Goal: Book appointment/travel/reservation

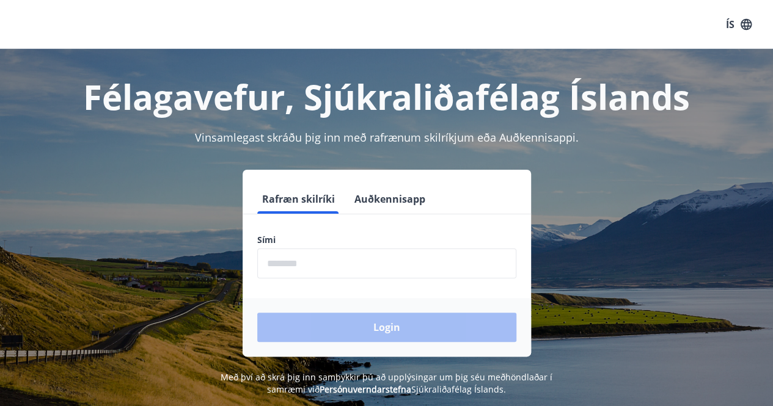
click at [326, 270] on input "phone" at bounding box center [386, 264] width 259 height 30
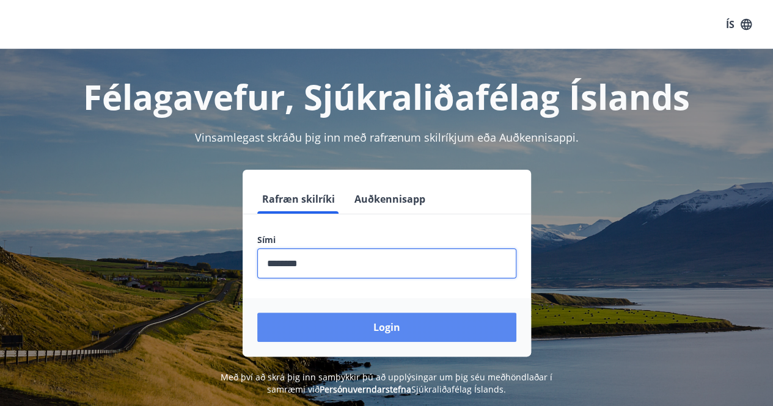
type input "********"
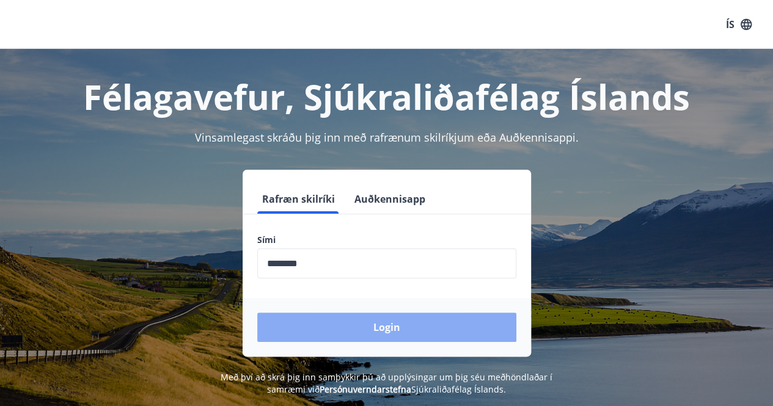
click at [357, 327] on button "Login" at bounding box center [386, 327] width 259 height 29
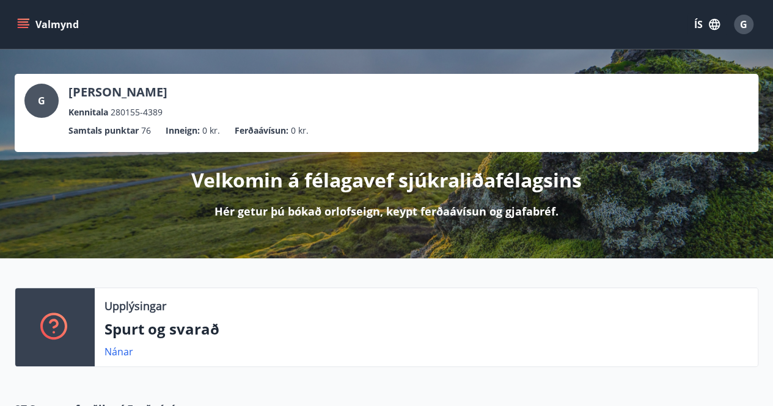
click at [26, 21] on icon "menu" at bounding box center [23, 24] width 12 height 12
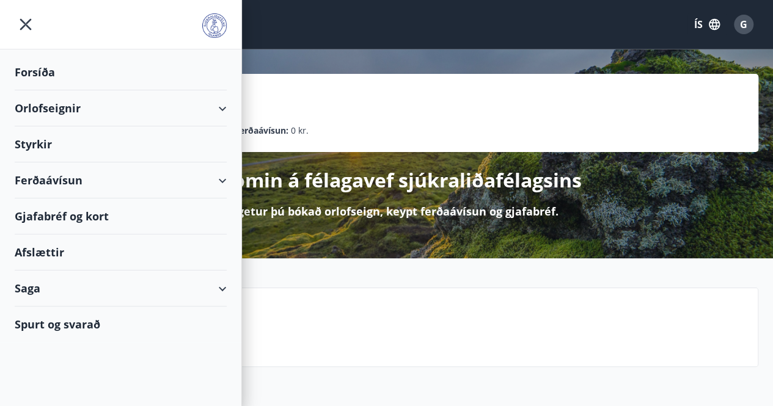
click at [221, 108] on div "Orlofseignir" at bounding box center [121, 108] width 212 height 36
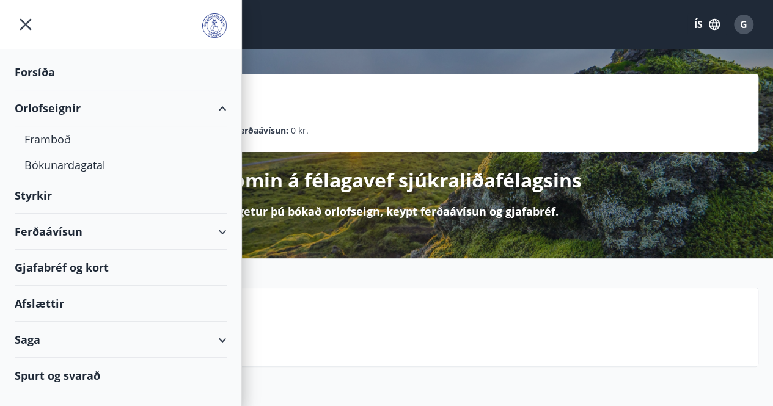
click at [51, 110] on div "Orlofseignir" at bounding box center [121, 108] width 212 height 36
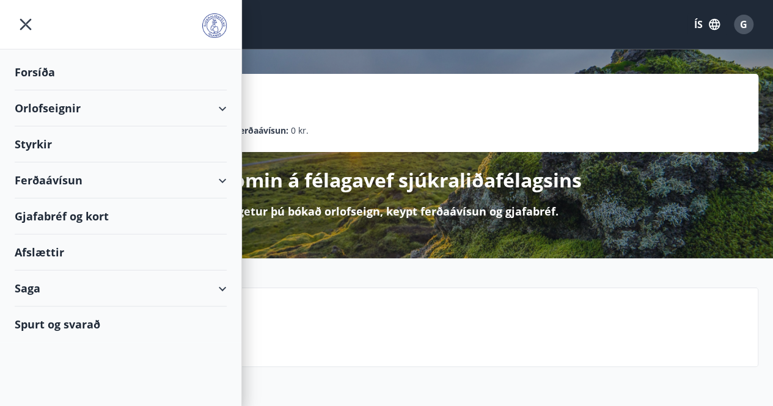
click at [51, 110] on div "Orlofseignir" at bounding box center [121, 108] width 212 height 36
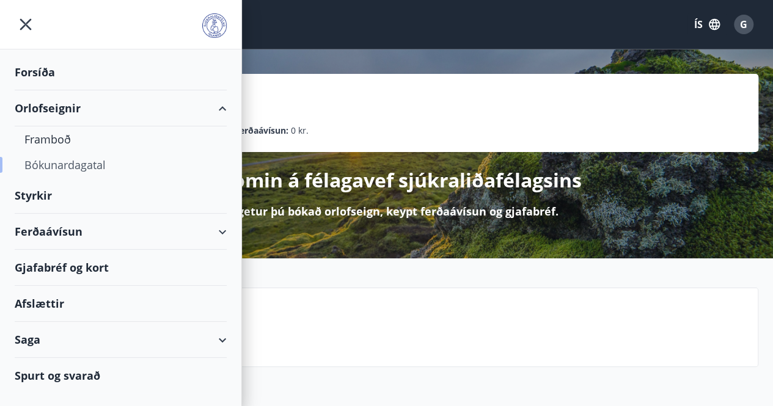
click at [60, 161] on div "Bókunardagatal" at bounding box center [120, 165] width 192 height 26
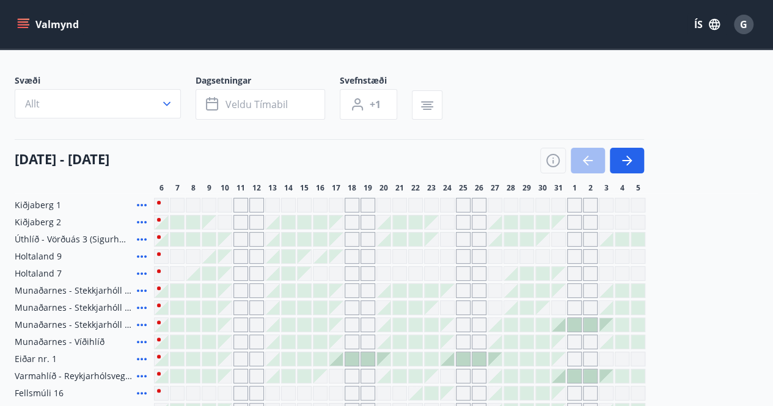
scroll to position [59, 0]
click at [164, 108] on icon "button" at bounding box center [167, 103] width 12 height 12
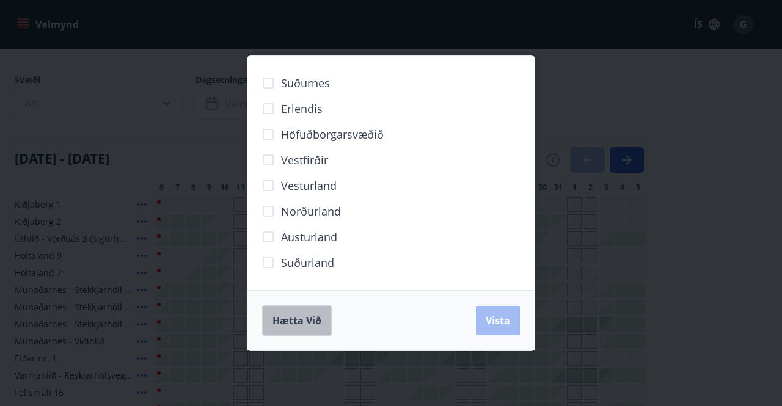
click at [294, 324] on span "Hætta við" at bounding box center [297, 320] width 49 height 13
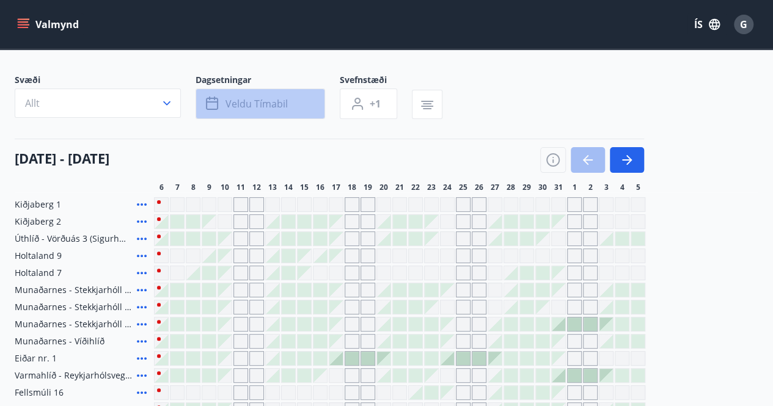
click at [282, 97] on span "Veldu tímabil" at bounding box center [256, 103] width 62 height 13
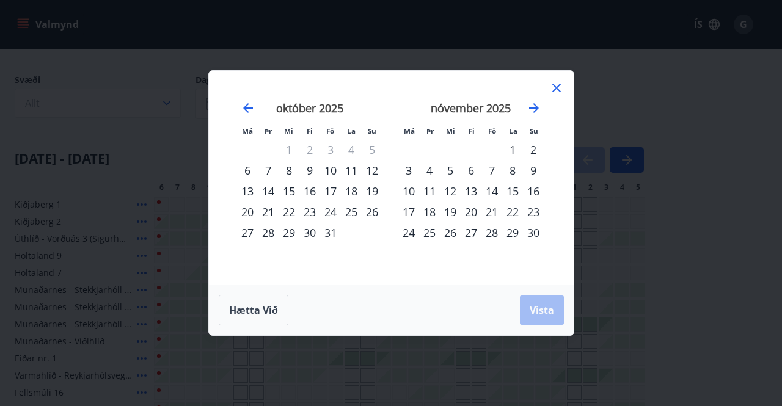
click at [326, 215] on div "24" at bounding box center [330, 212] width 21 height 21
click at [326, 235] on div "31" at bounding box center [330, 232] width 21 height 21
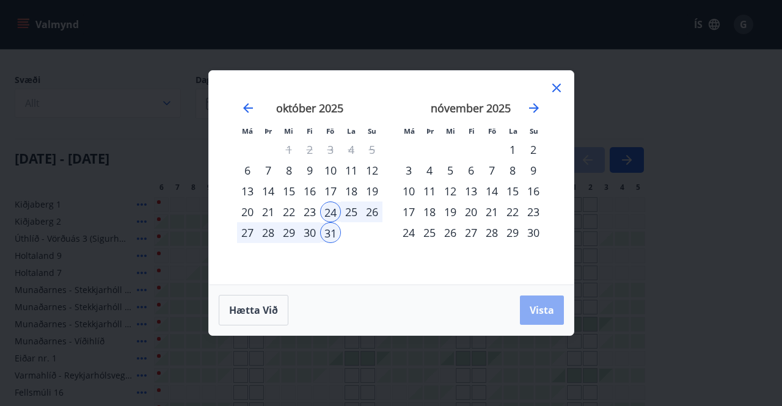
click at [556, 308] on button "Vista" at bounding box center [542, 310] width 44 height 29
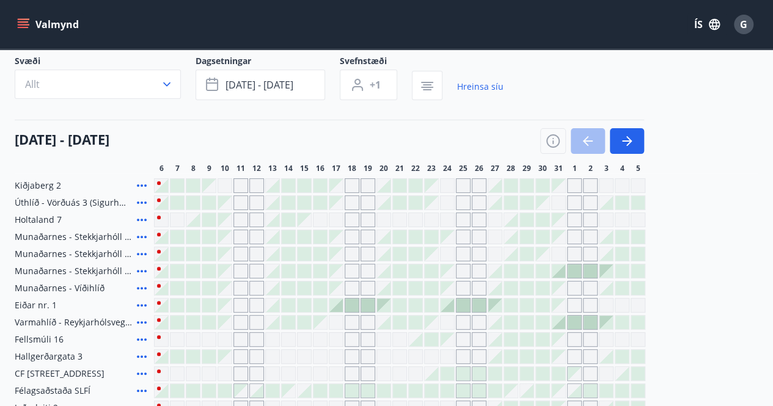
scroll to position [75, 0]
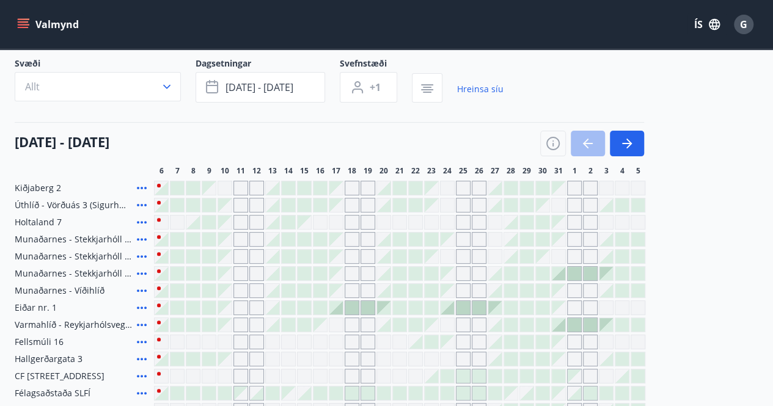
click at [445, 220] on div "Gráir dagar eru ekki bókanlegir" at bounding box center [447, 222] width 15 height 15
click at [466, 221] on div "Gráir dagar eru ekki bókanlegir" at bounding box center [463, 222] width 15 height 15
click at [482, 219] on div "Gráir dagar eru ekki bókanlegir" at bounding box center [479, 222] width 15 height 15
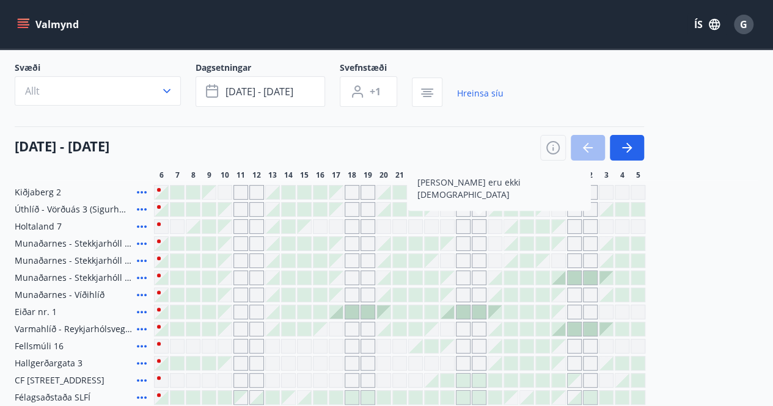
scroll to position [16, 0]
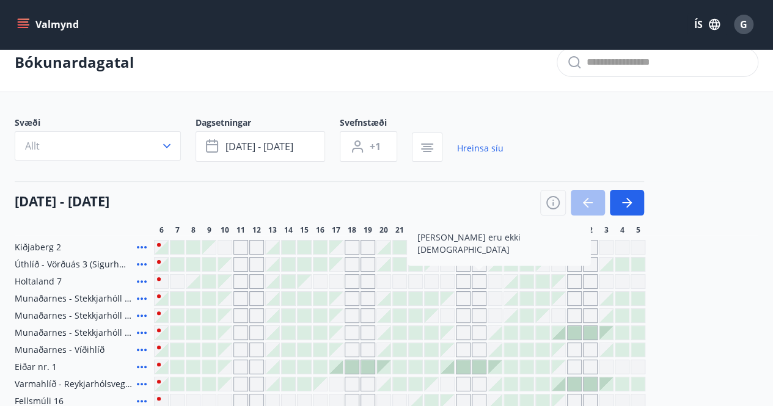
click at [482, 207] on div "[DATE] - [DATE]" at bounding box center [329, 198] width 629 height 34
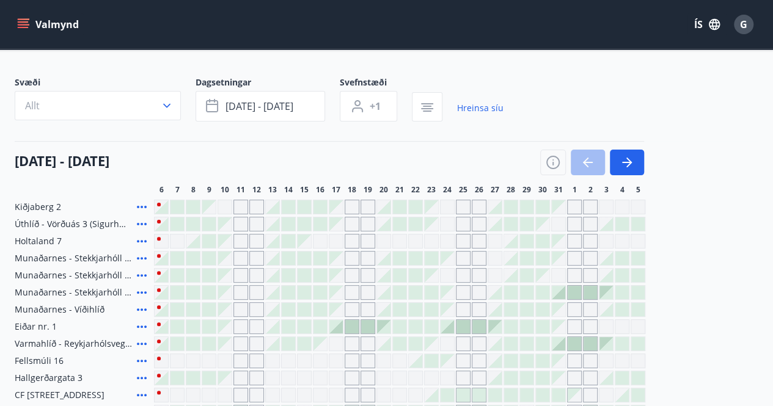
scroll to position [84, 0]
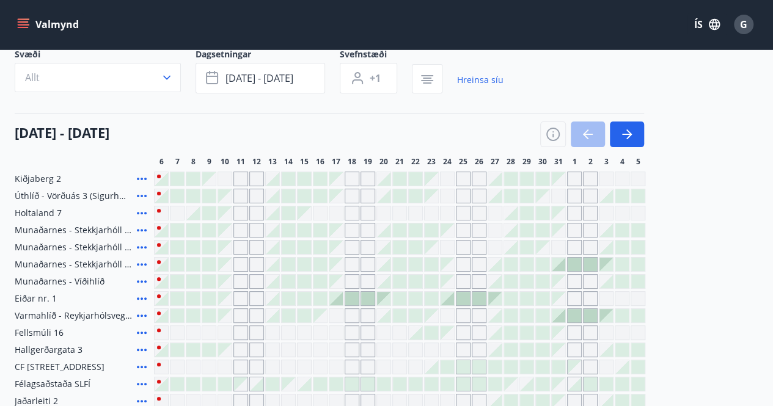
click at [137, 299] on icon at bounding box center [142, 299] width 10 height 2
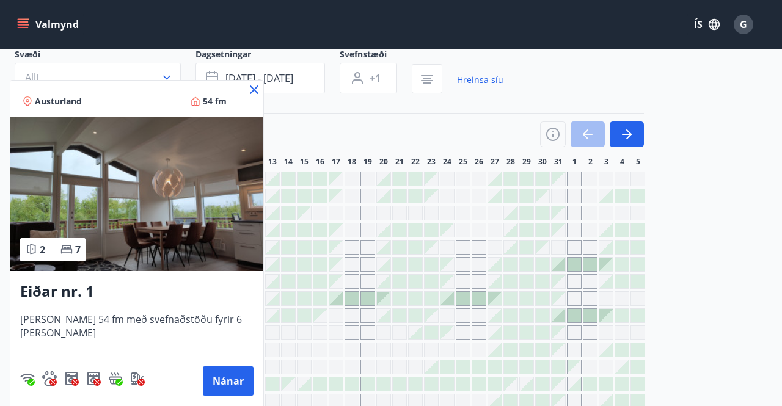
click at [247, 87] on icon at bounding box center [254, 89] width 15 height 15
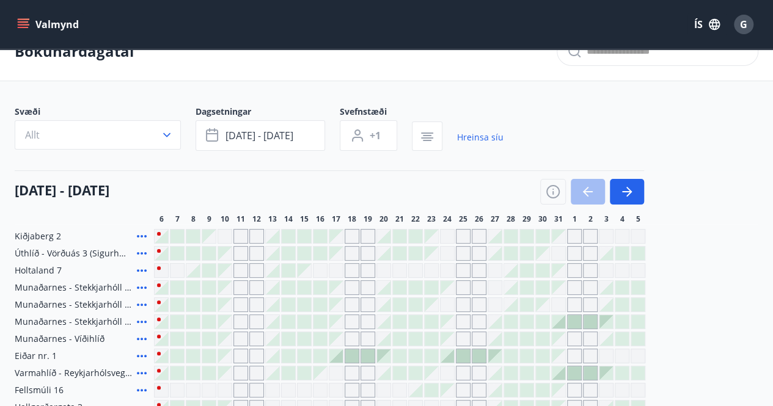
scroll to position [26, 0]
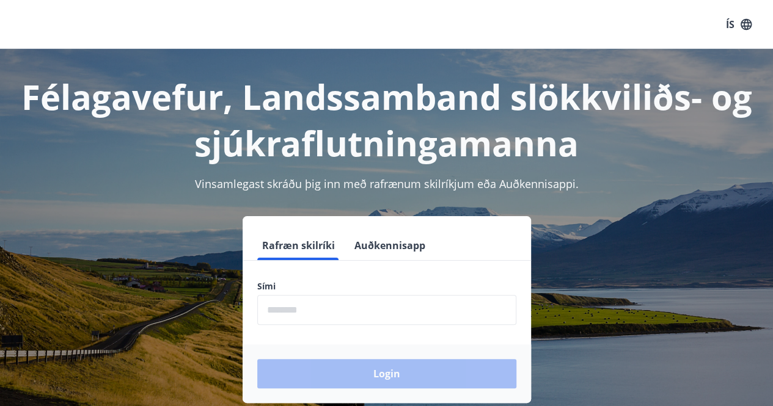
click at [304, 301] on input "phone" at bounding box center [386, 310] width 259 height 30
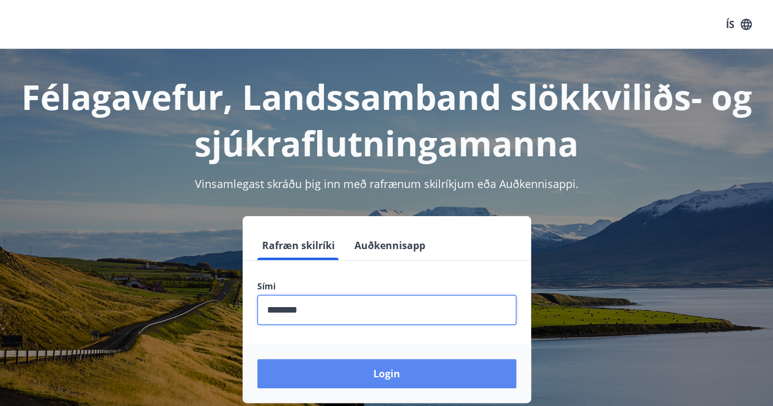
type input "********"
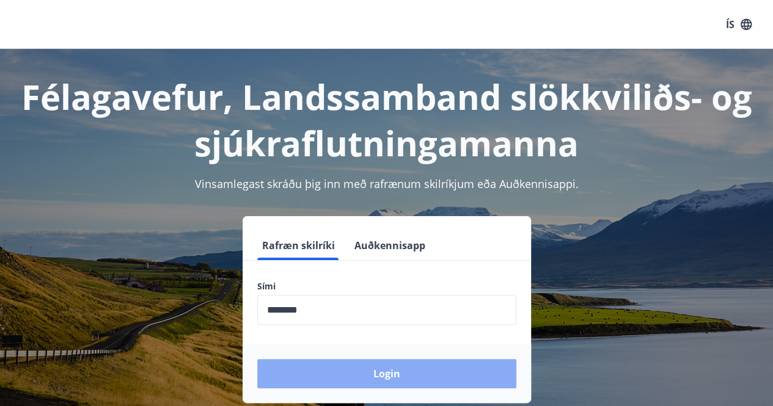
click at [326, 381] on button "Login" at bounding box center [386, 373] width 259 height 29
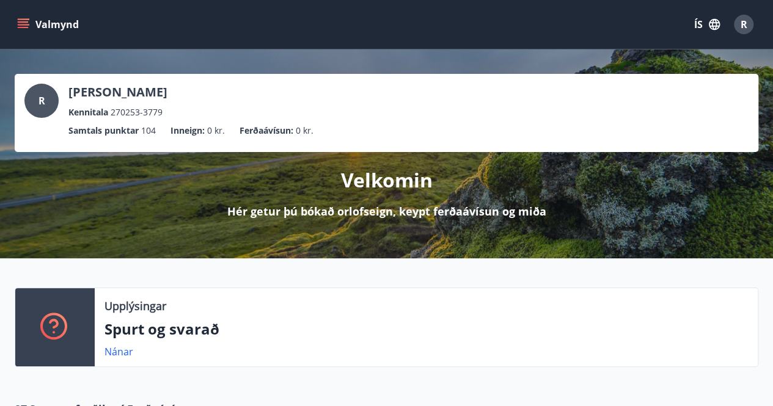
click at [28, 25] on icon "menu" at bounding box center [24, 24] width 13 height 1
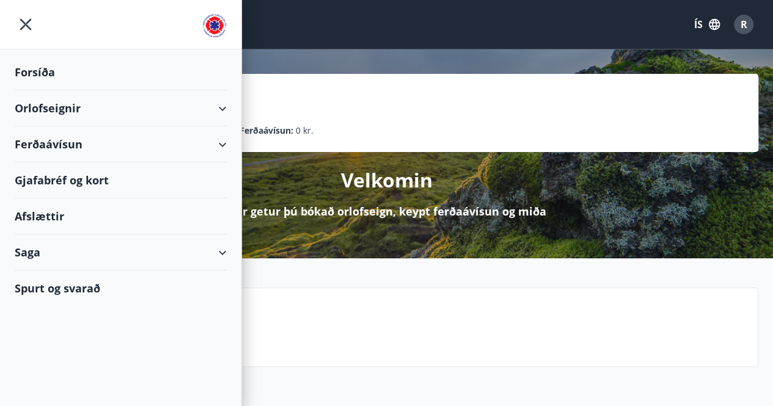
click at [217, 106] on div "Orlofseignir" at bounding box center [121, 108] width 212 height 36
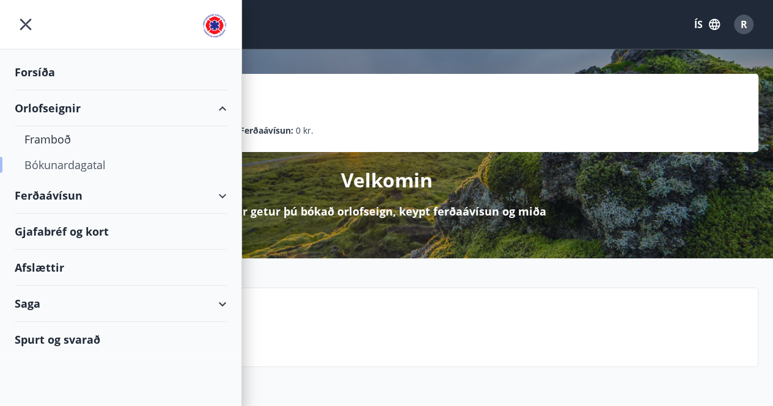
click at [70, 166] on div "Bókunardagatal" at bounding box center [120, 165] width 192 height 26
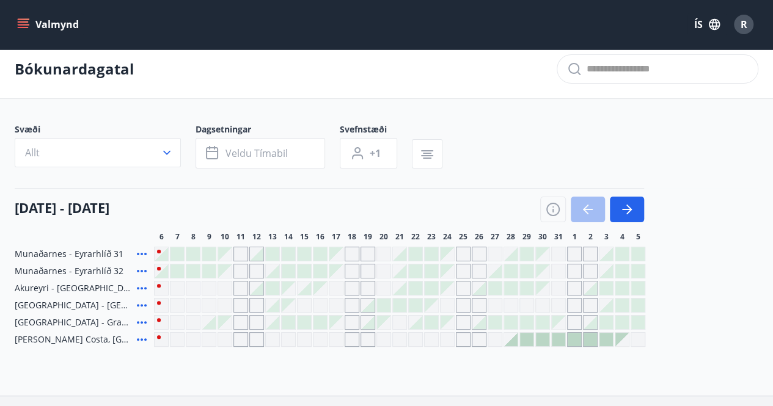
scroll to position [16, 0]
